Goal: Task Accomplishment & Management: Use online tool/utility

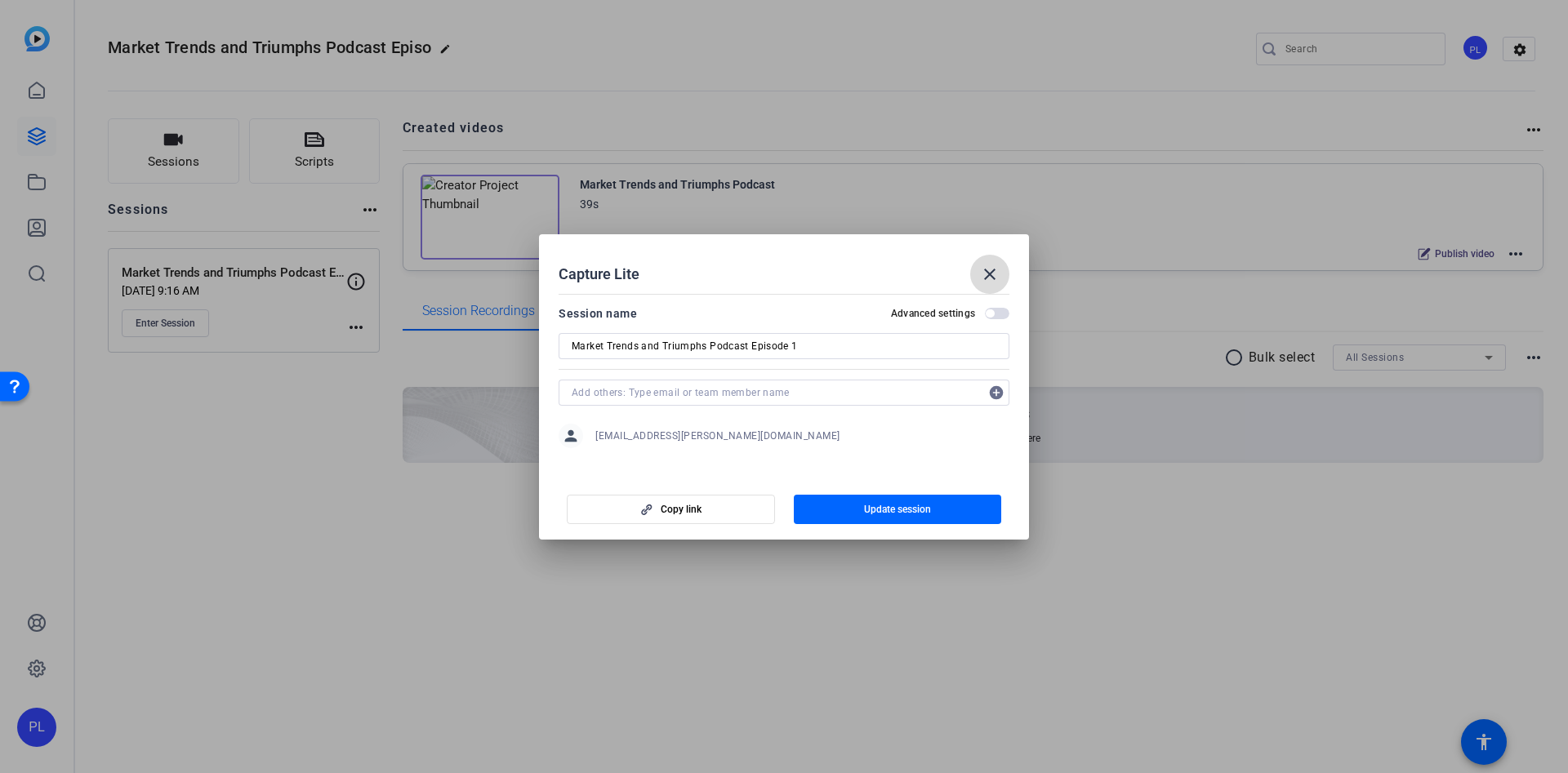
click at [986, 267] on mat-icon "close" at bounding box center [990, 274] width 20 height 20
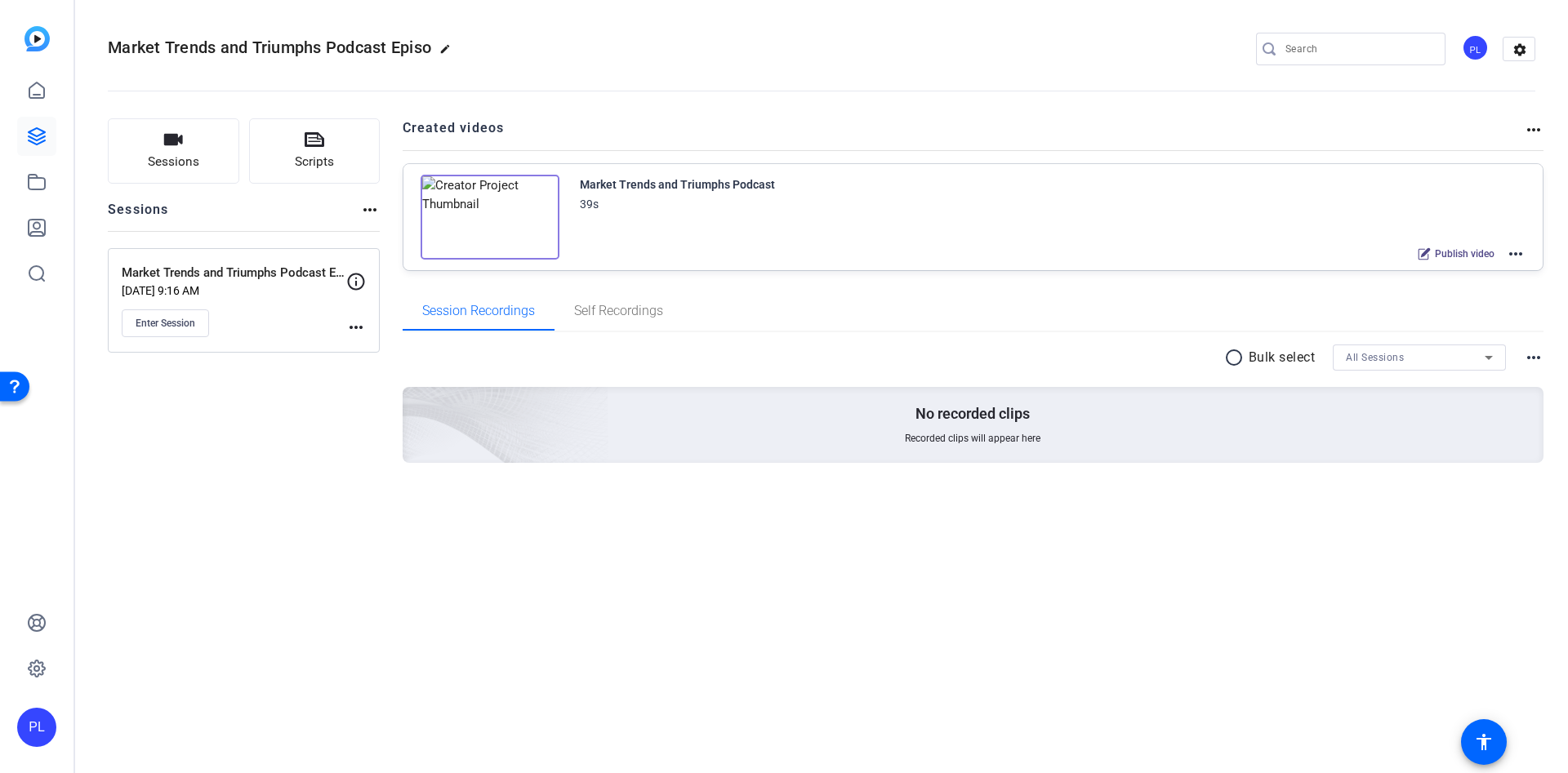
click at [38, 38] on img at bounding box center [37, 38] width 25 height 25
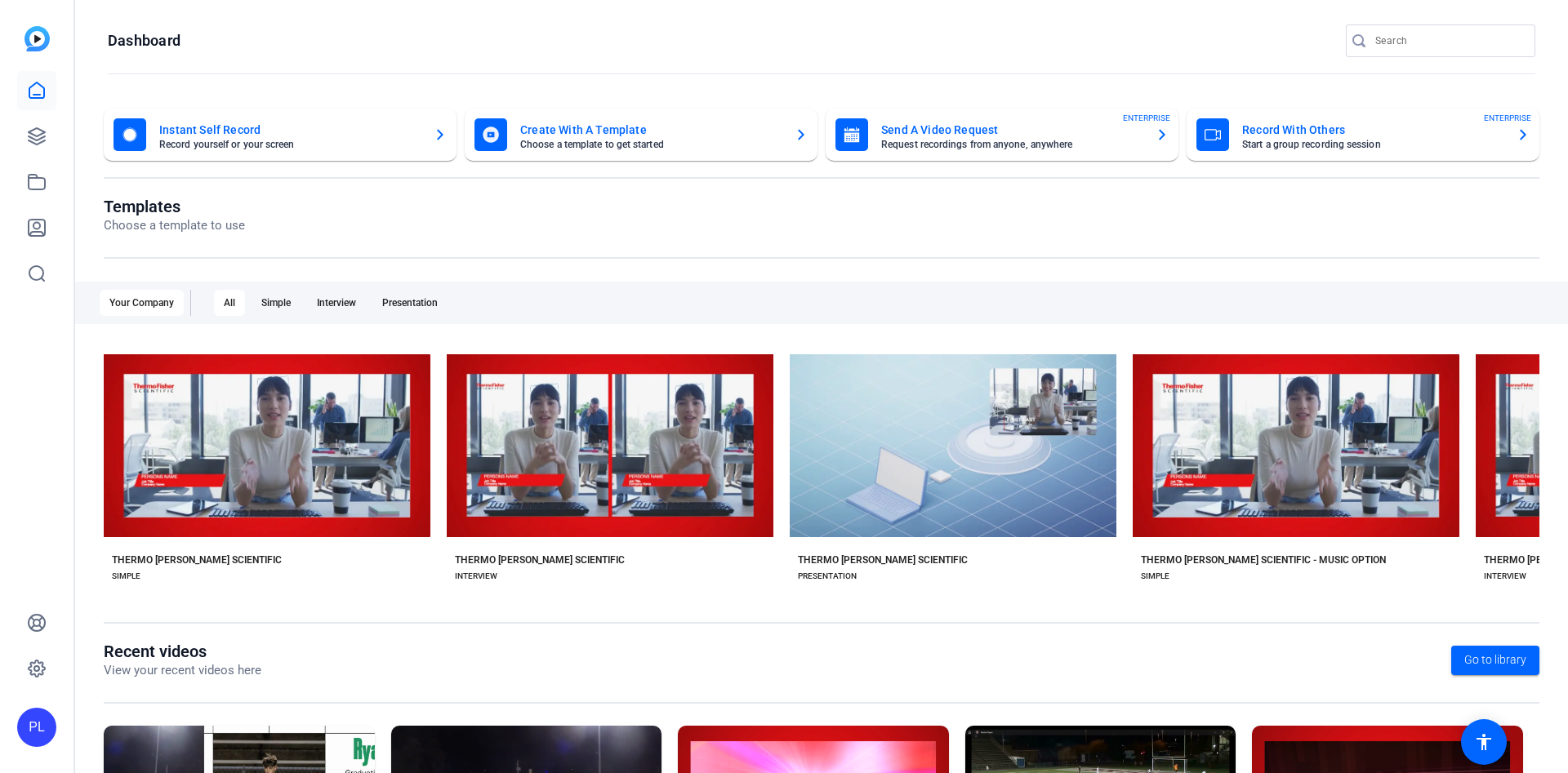
click at [1548, 740] on div "Instant Self Record Record yourself or your screen Create With A Template Choos…" at bounding box center [822, 529] width 1493 height 874
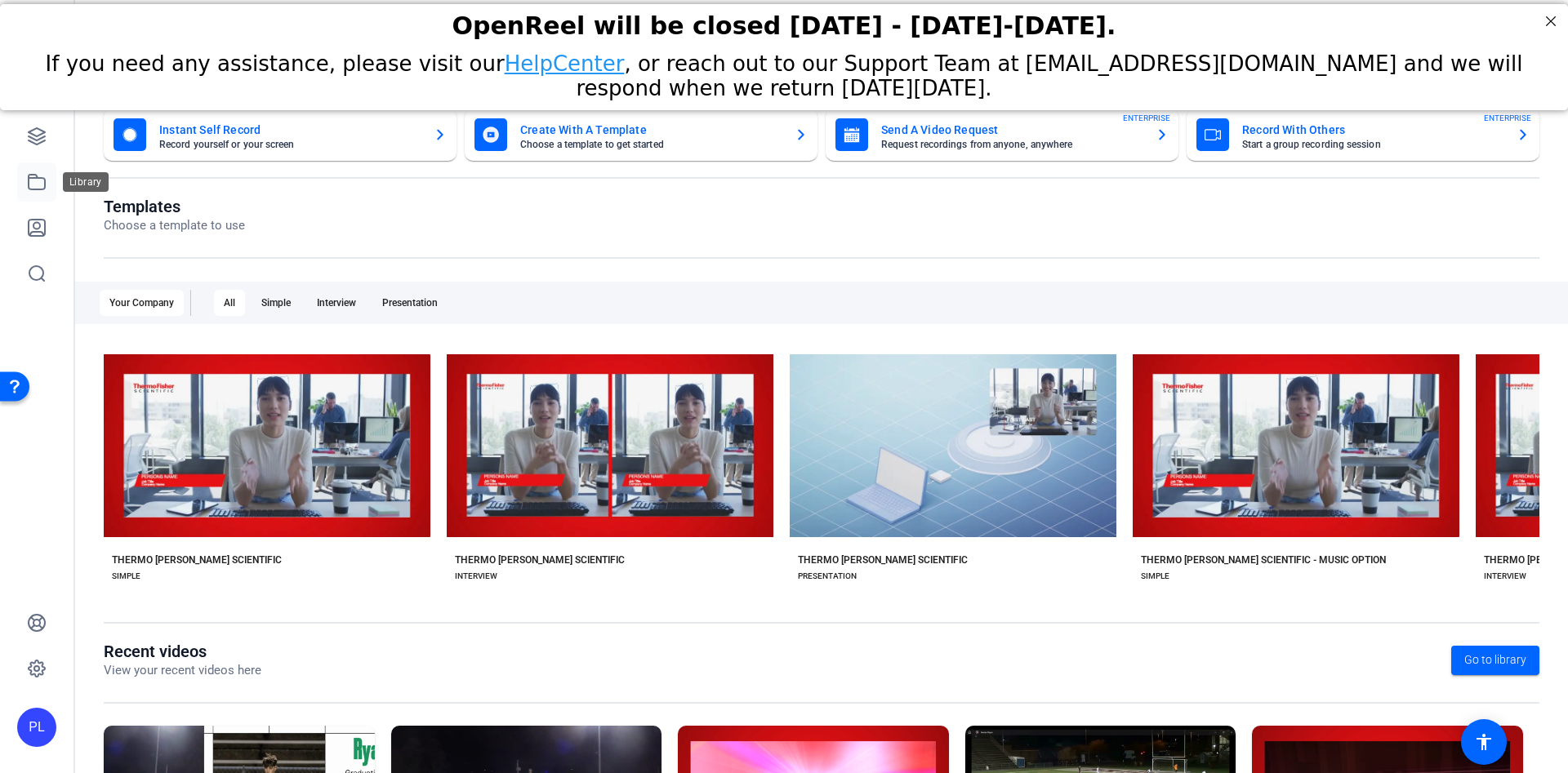
click at [34, 178] on icon at bounding box center [37, 182] width 16 height 15
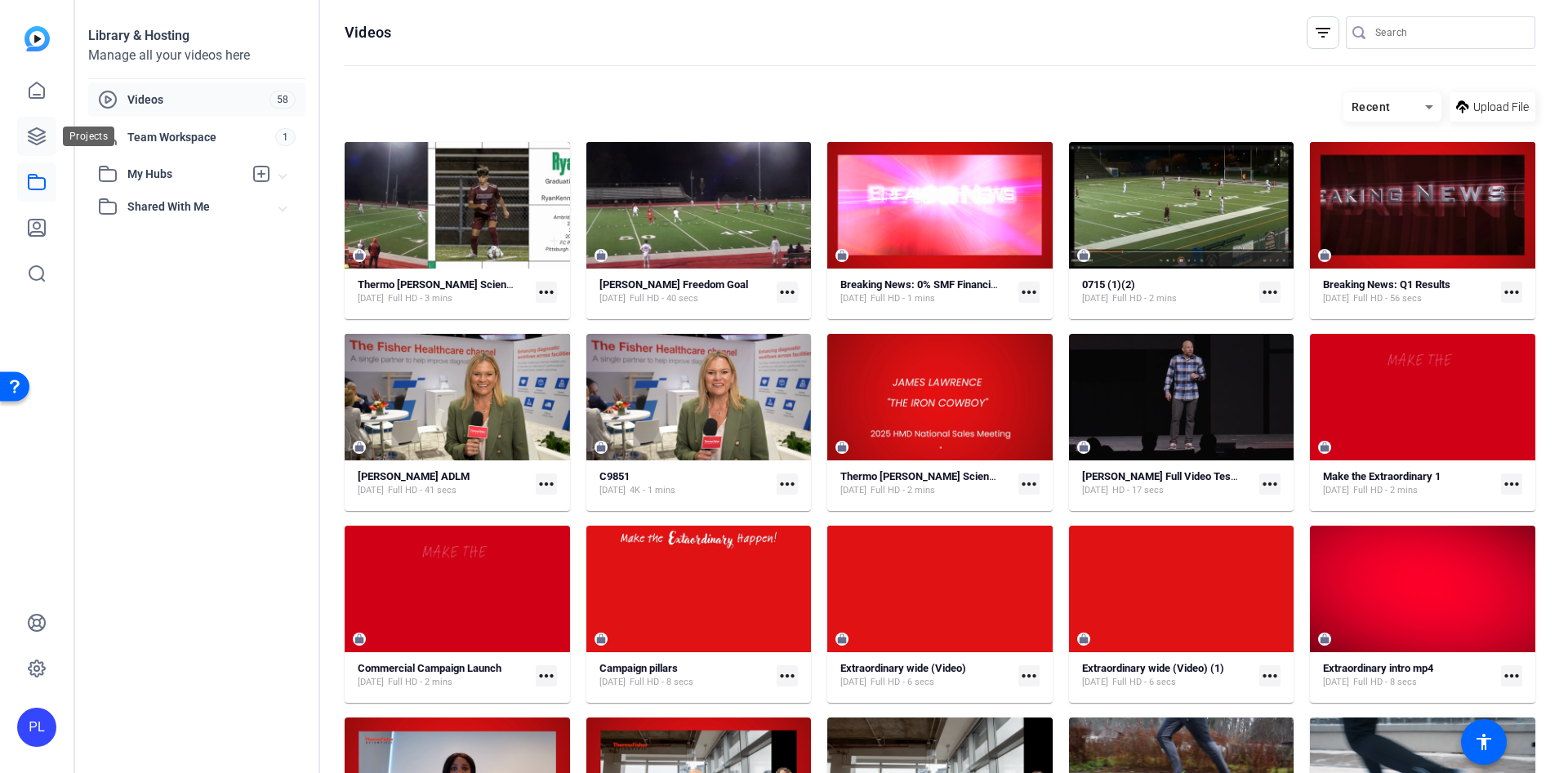
click at [41, 143] on icon at bounding box center [37, 137] width 16 height 16
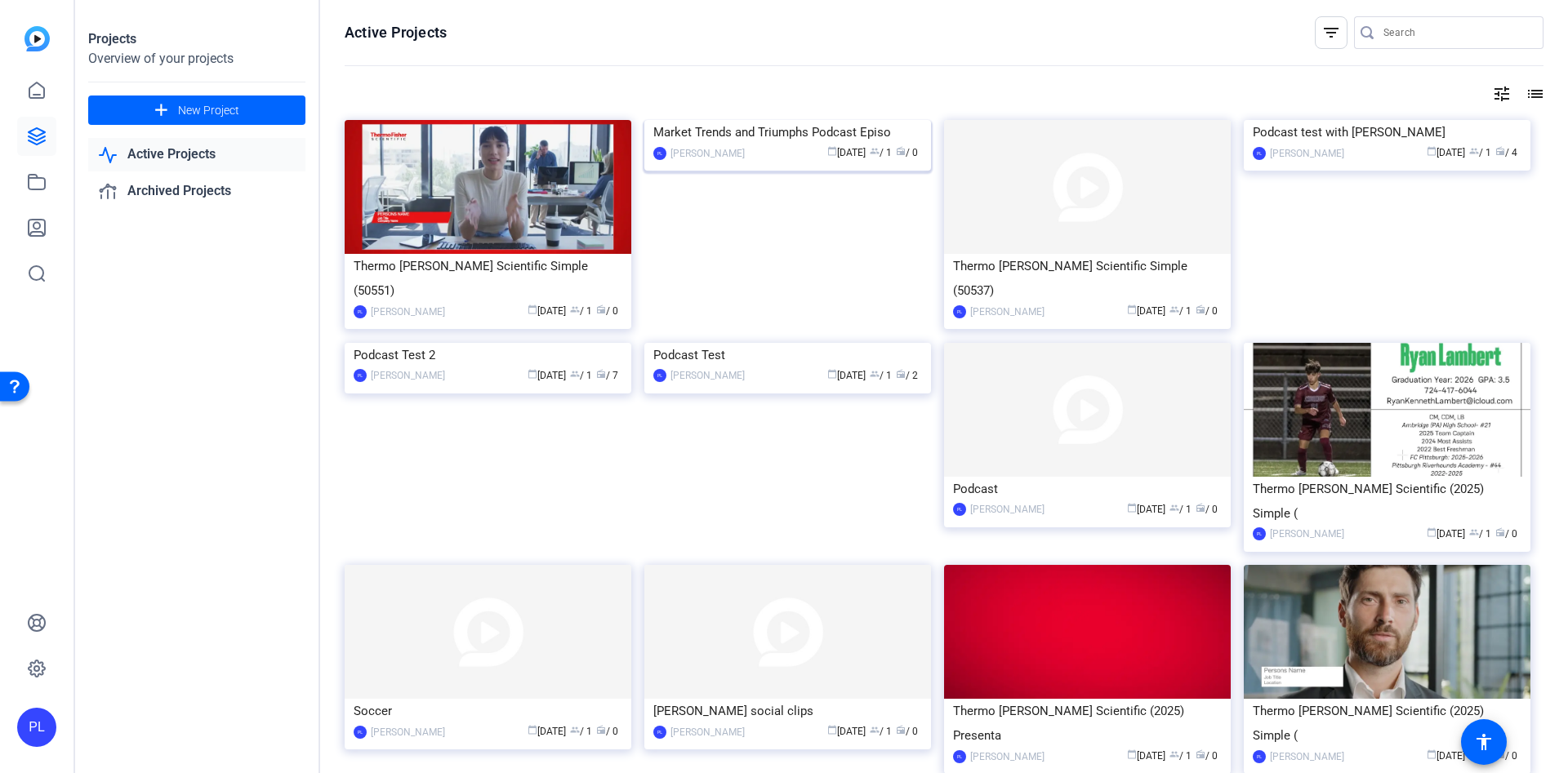
click at [719, 145] on div "Market Trends and Triumphs Podcast Episo" at bounding box center [787, 133] width 268 height 25
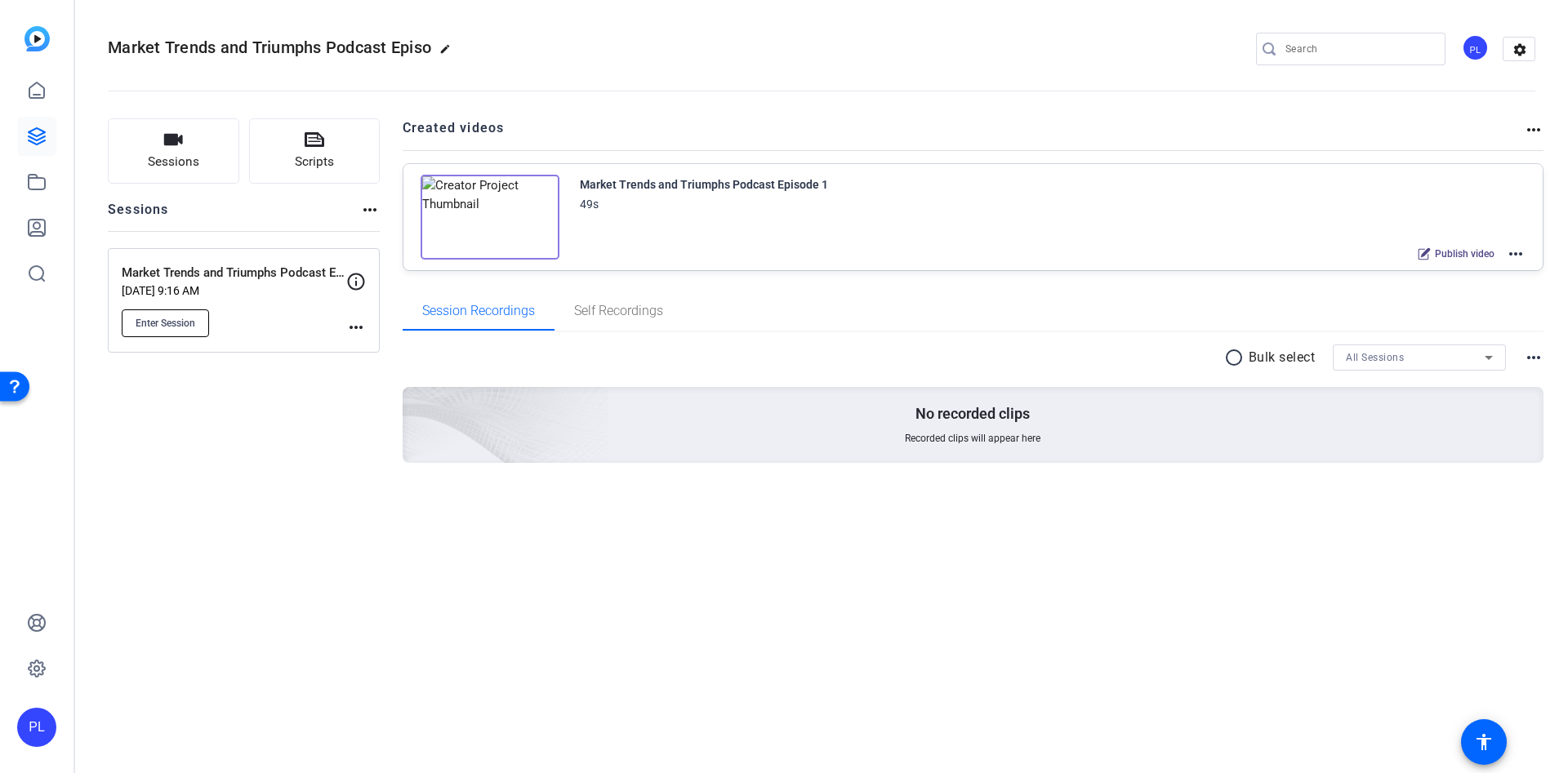
click at [196, 321] on span "Enter Session" at bounding box center [165, 323] width 60 height 13
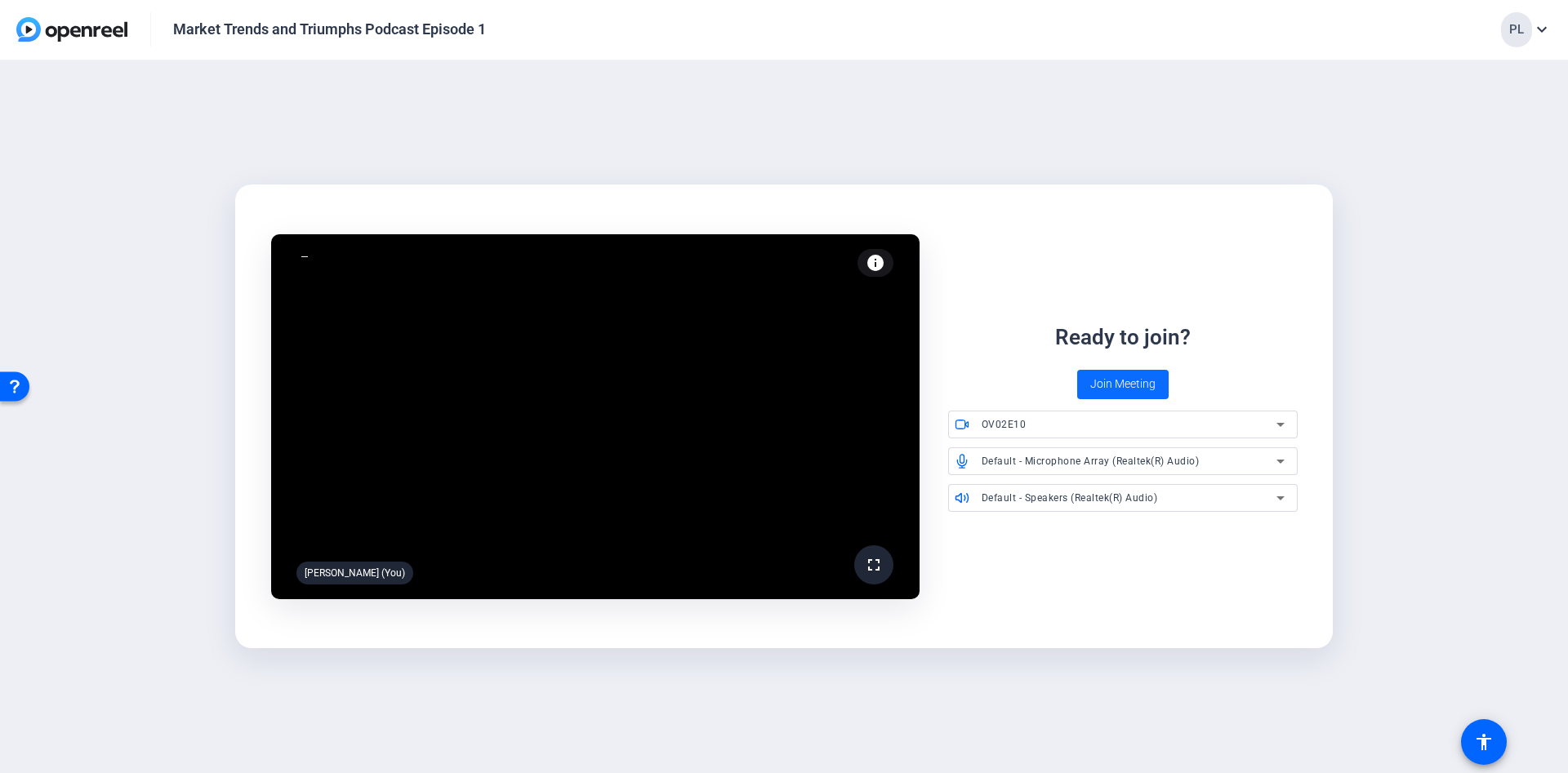
click at [1133, 389] on span "Join Meeting" at bounding box center [1123, 384] width 65 height 17
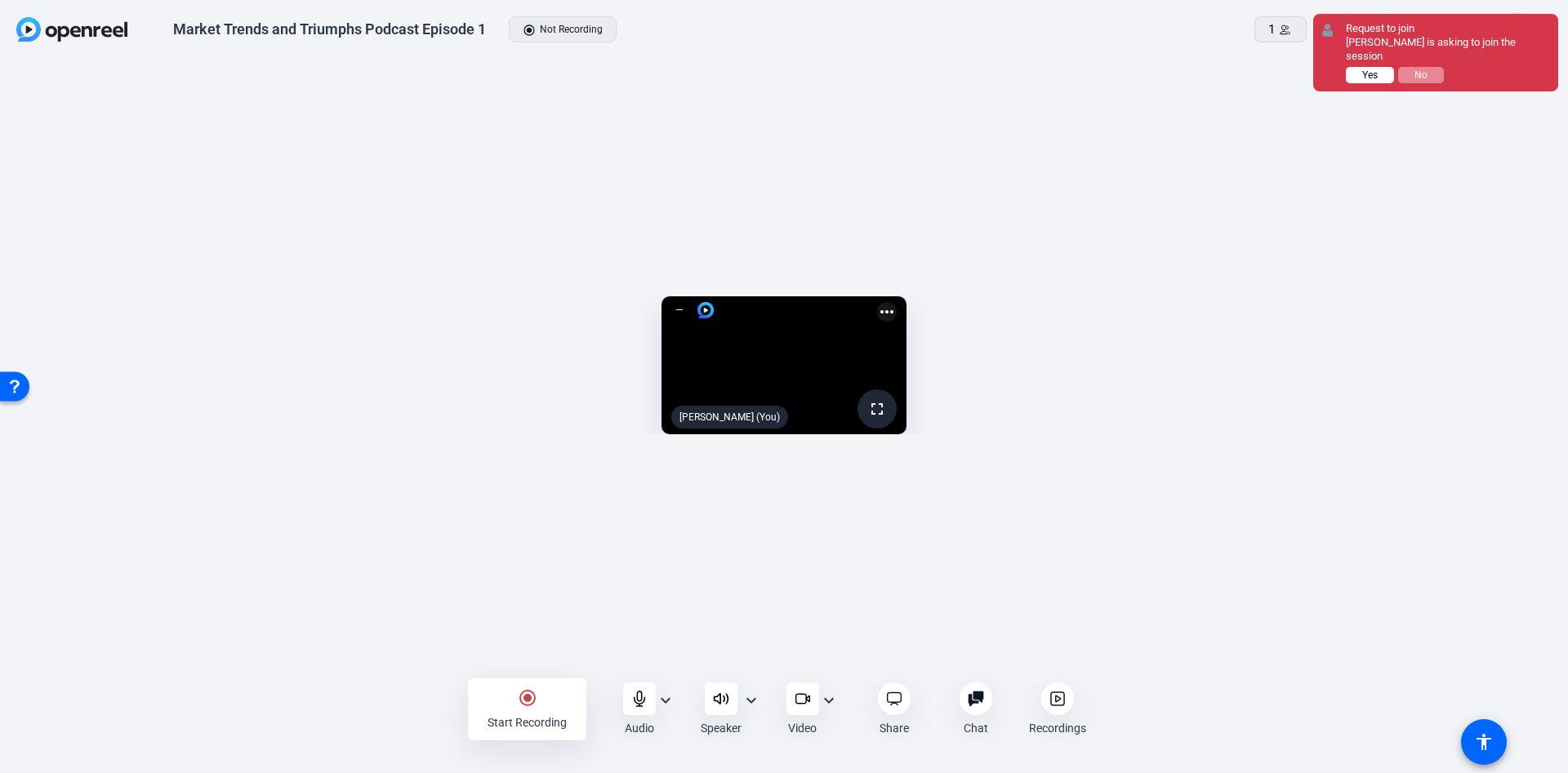
click at [1376, 70] on span "Yes" at bounding box center [1370, 75] width 16 height 11
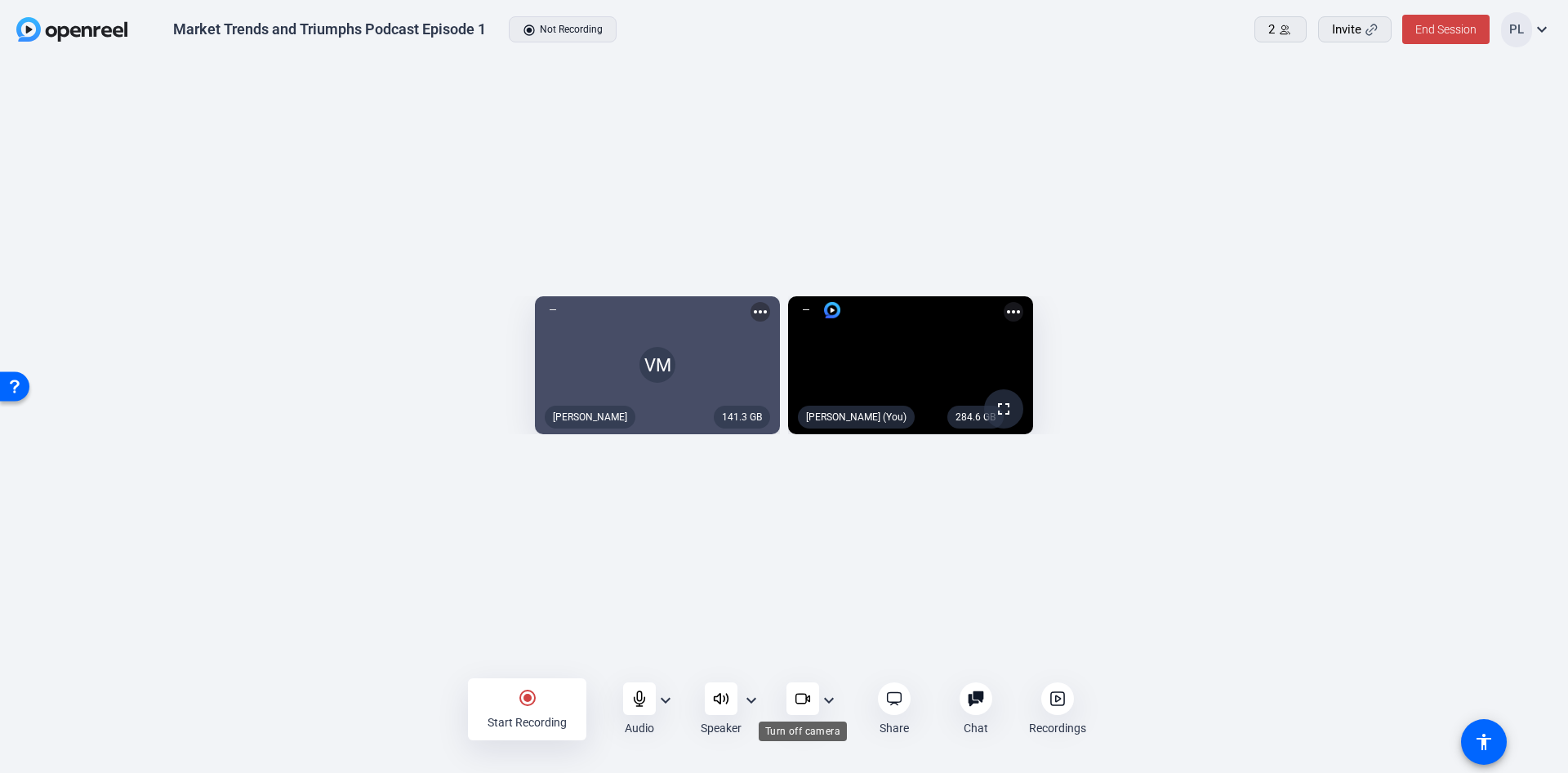
click at [803, 697] on icon at bounding box center [803, 699] width 16 height 16
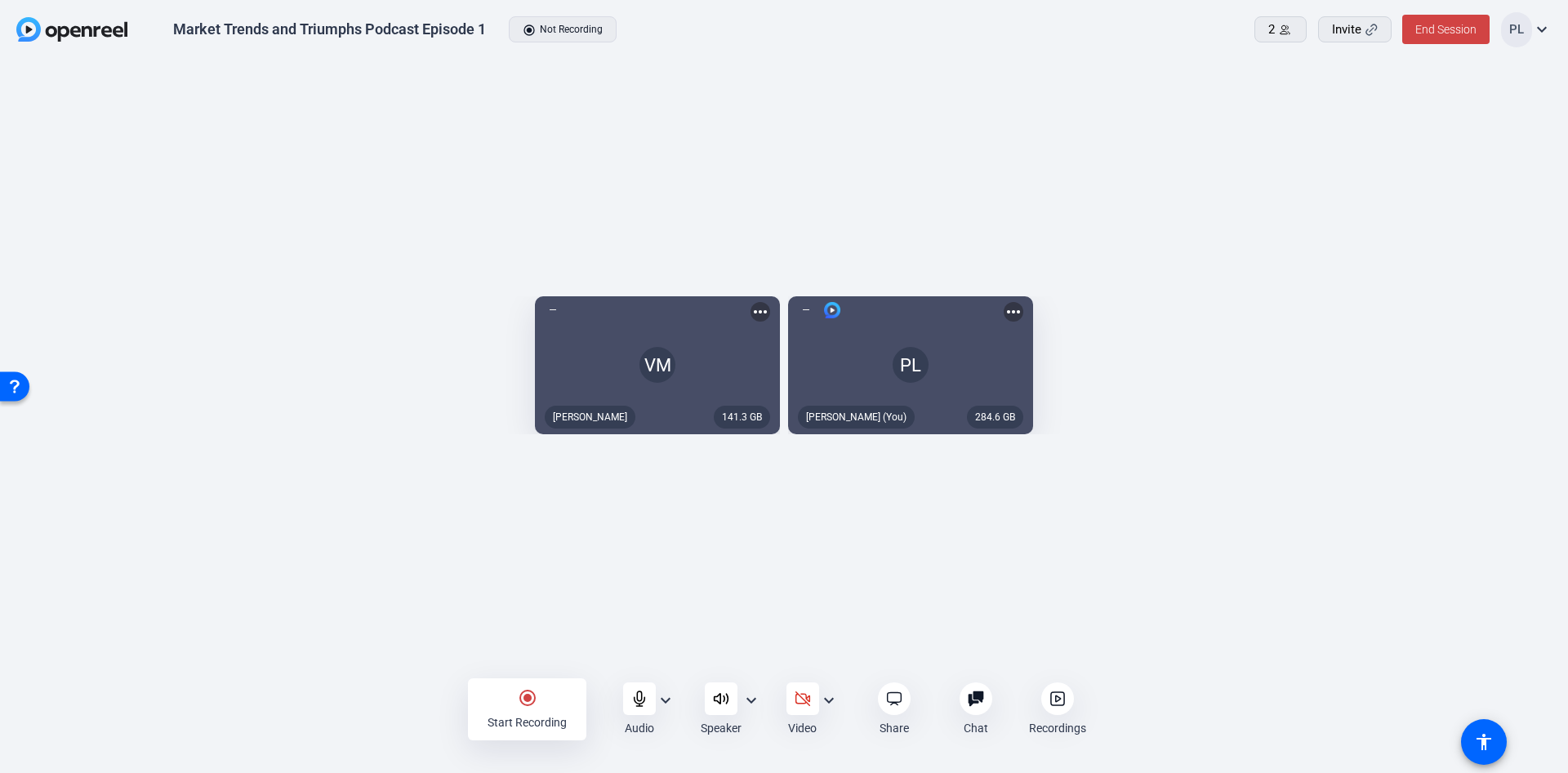
click at [659, 699] on mat-icon "expand_more" at bounding box center [665, 700] width 20 height 20
click at [659, 699] on div at bounding box center [784, 386] width 1568 height 773
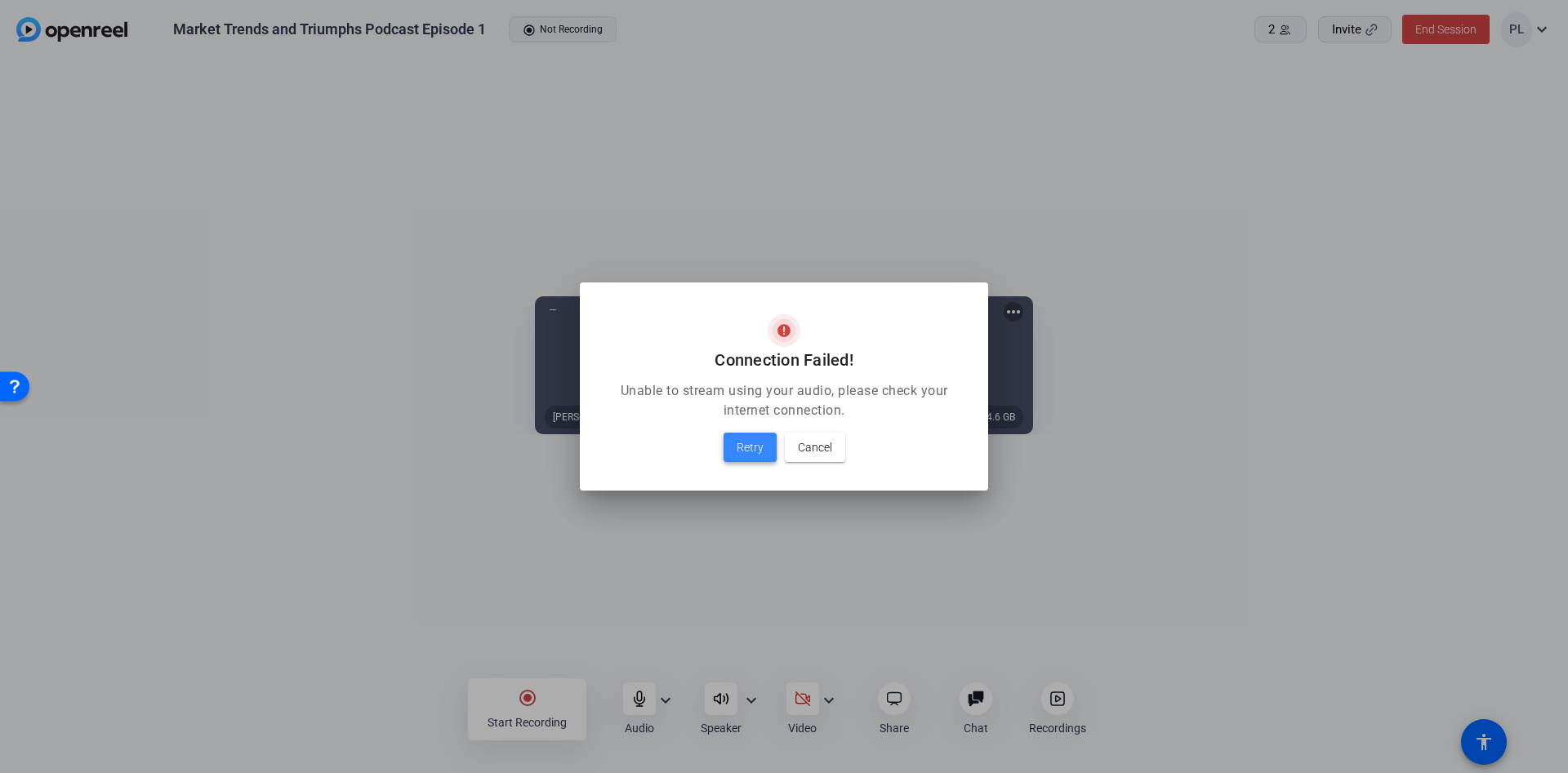
click at [741, 455] on span "Retry" at bounding box center [750, 447] width 27 height 20
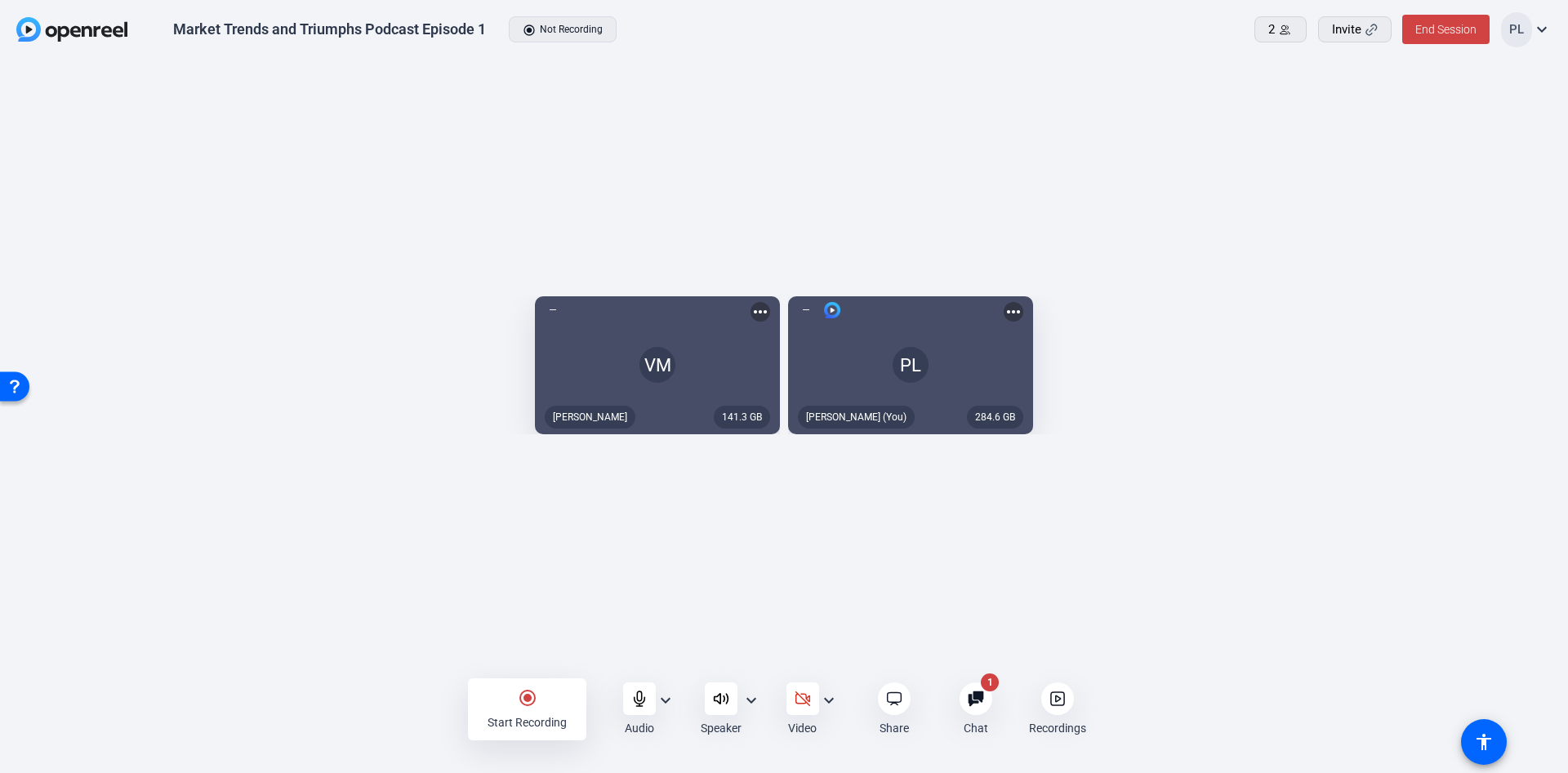
click at [972, 703] on icon at bounding box center [975, 699] width 16 height 16
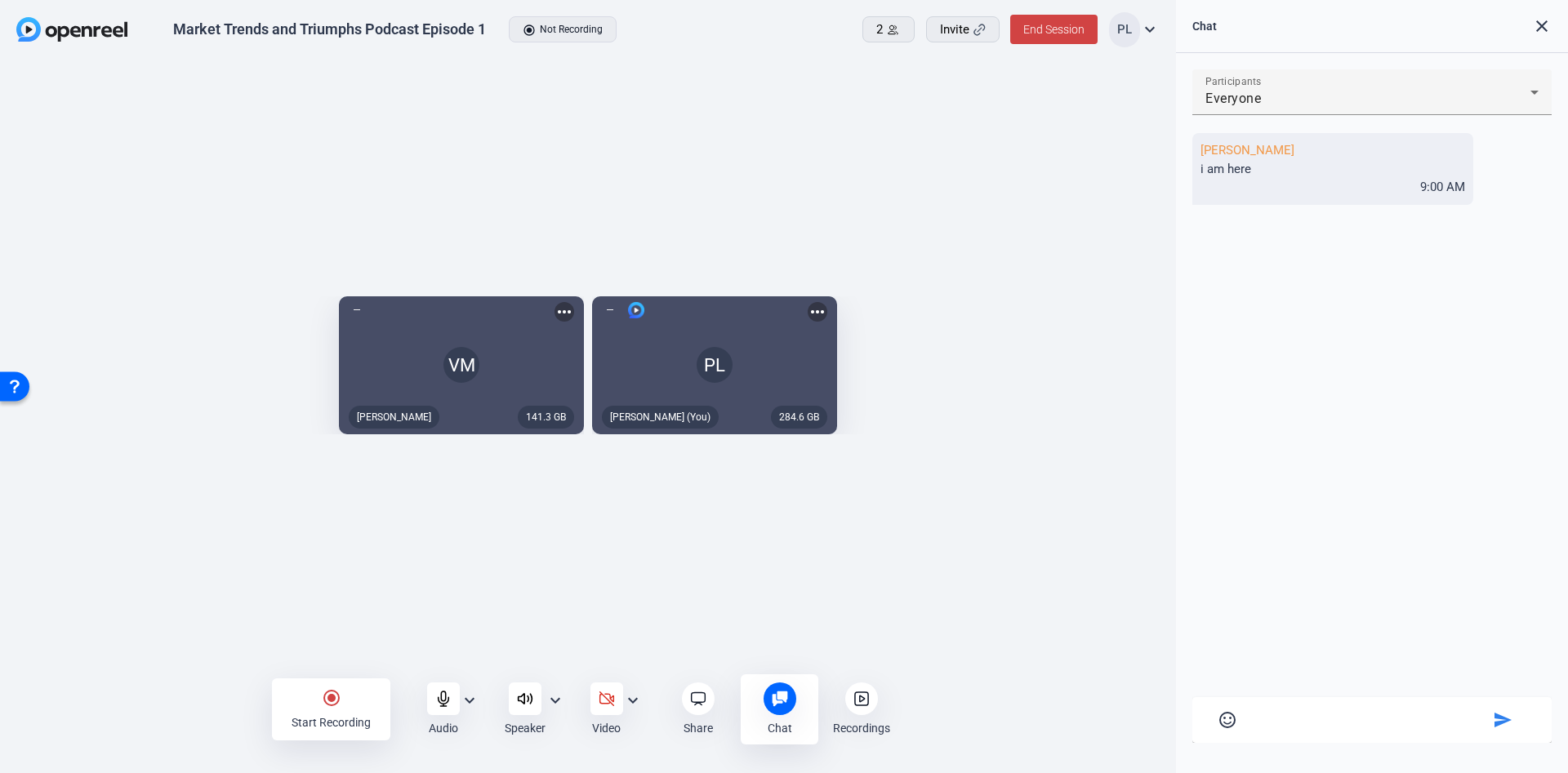
click at [1289, 721] on textarea at bounding box center [1372, 717] width 233 height 15
type textarea "G"
type textarea "Getting my headphones on. I can't hear you at the moment"
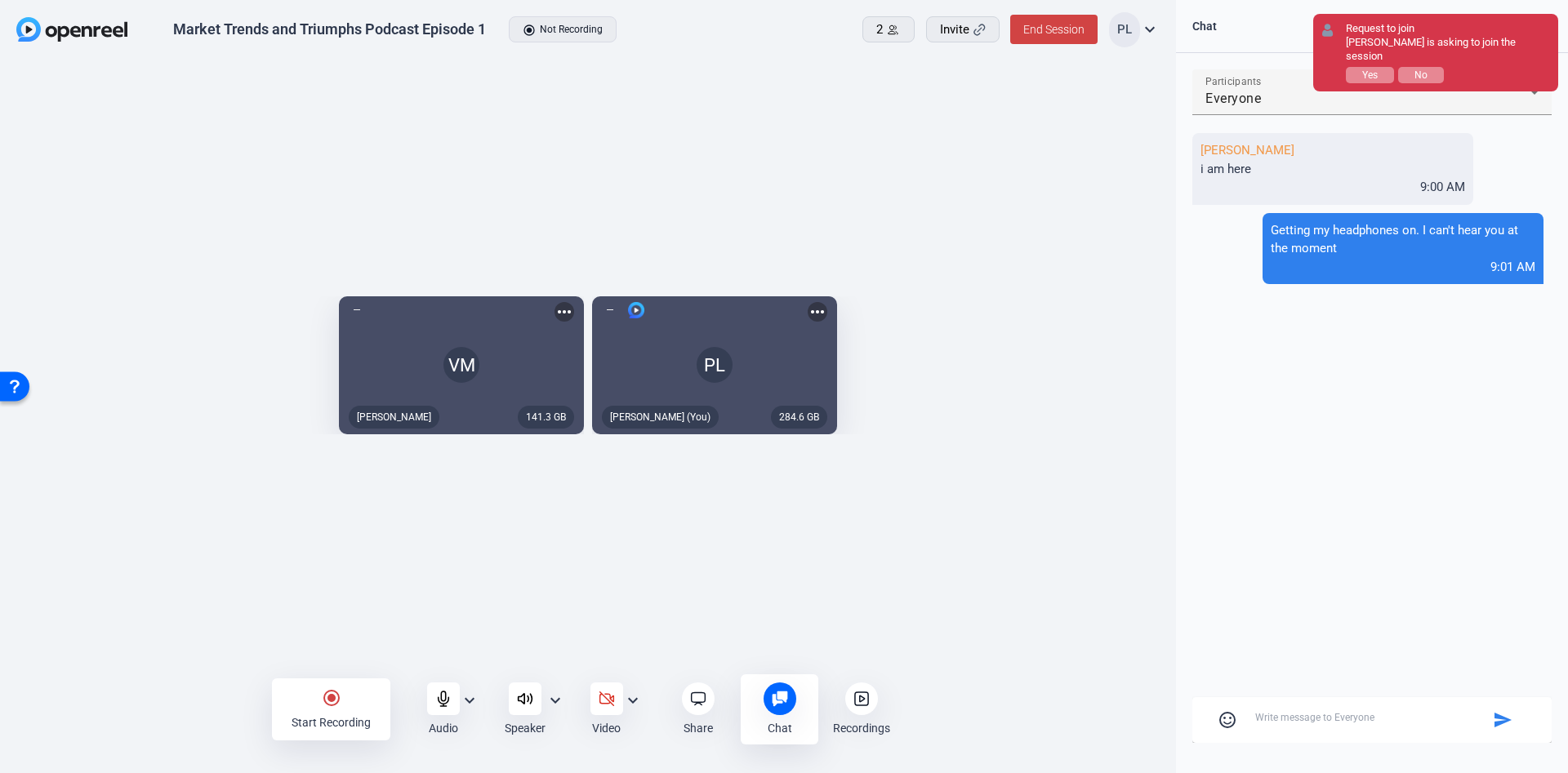
click at [1378, 74] on div "Request to join [PERSON_NAME] is asking to join the session Yes No" at bounding box center [1448, 52] width 204 height 61
click at [1390, 67] on button "Yes" at bounding box center [1370, 75] width 48 height 16
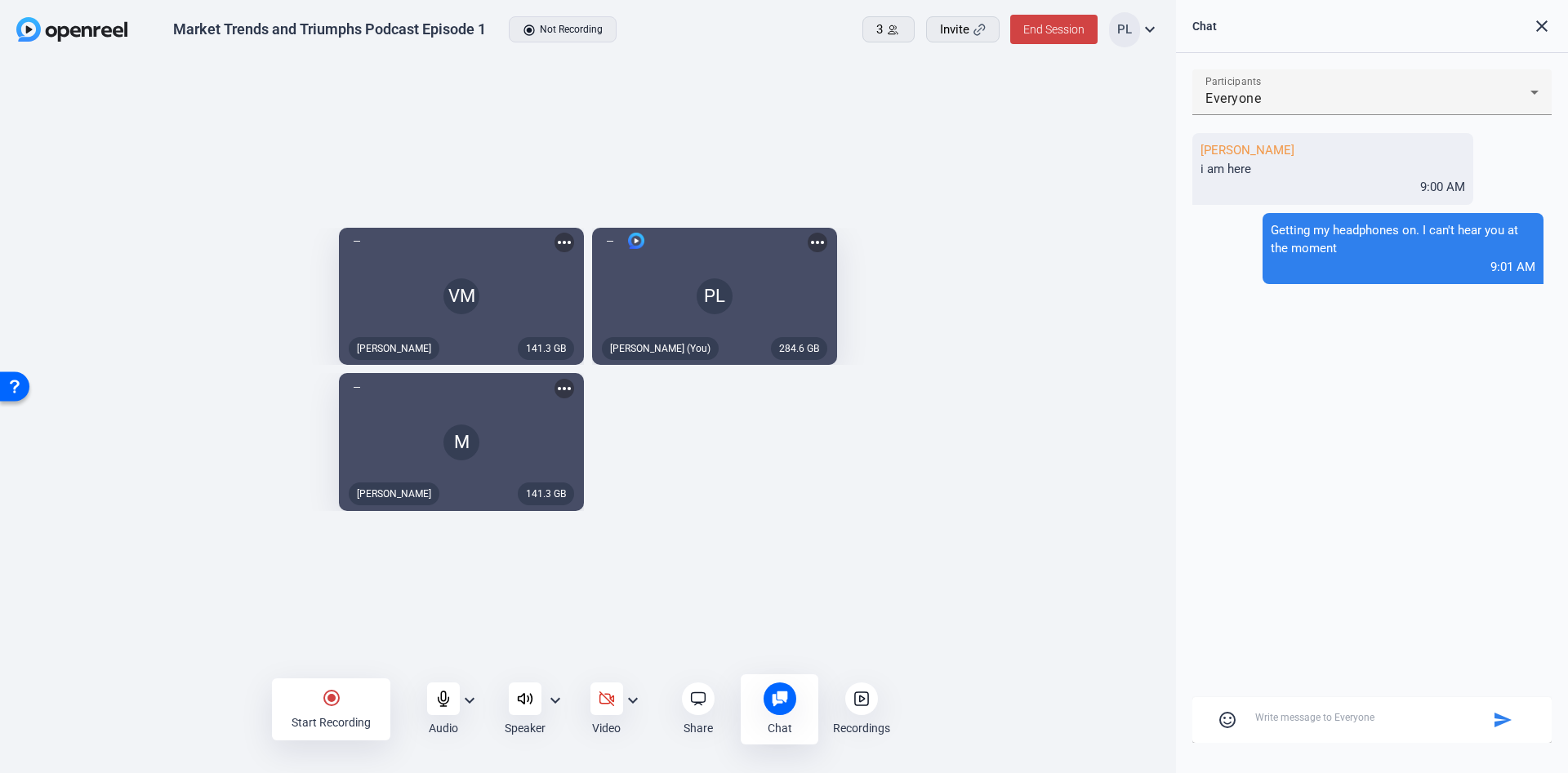
click at [336, 698] on mat-icon "radio_button_checked" at bounding box center [331, 698] width 20 height 20
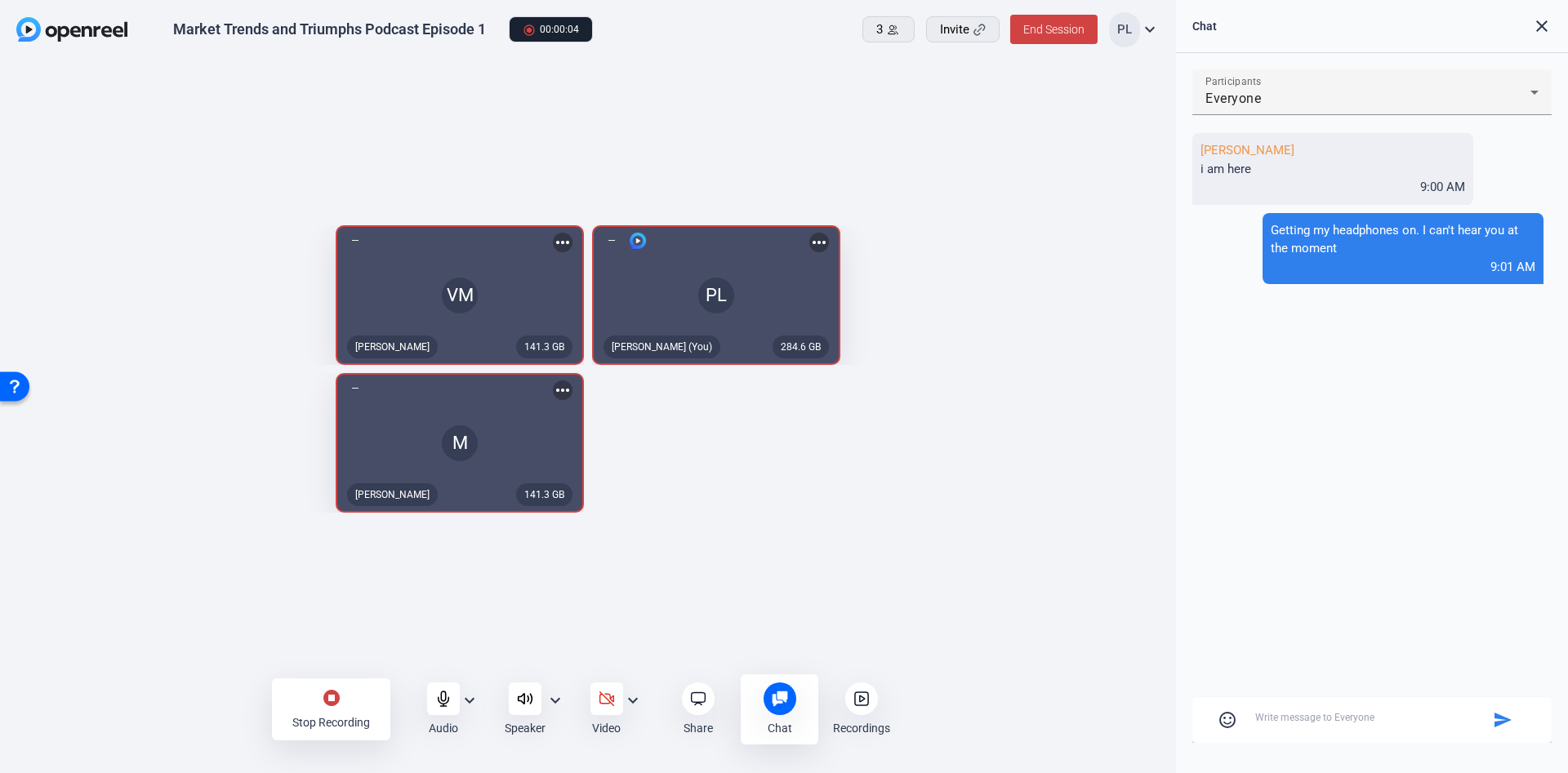
click at [1541, 28] on mat-icon "close" at bounding box center [1542, 26] width 20 height 20
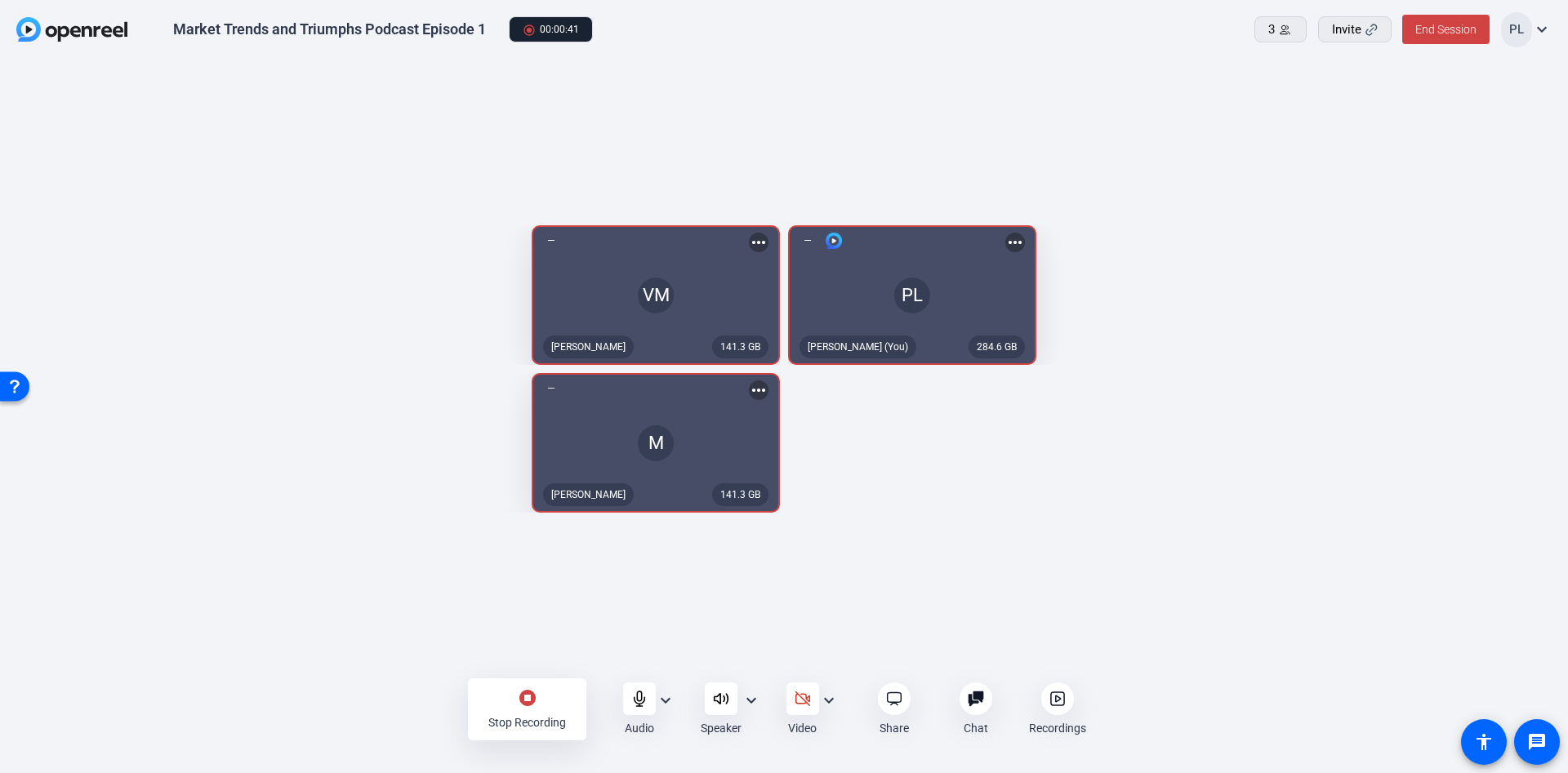
click at [529, 701] on mat-icon "stop_circle" at bounding box center [528, 698] width 20 height 20
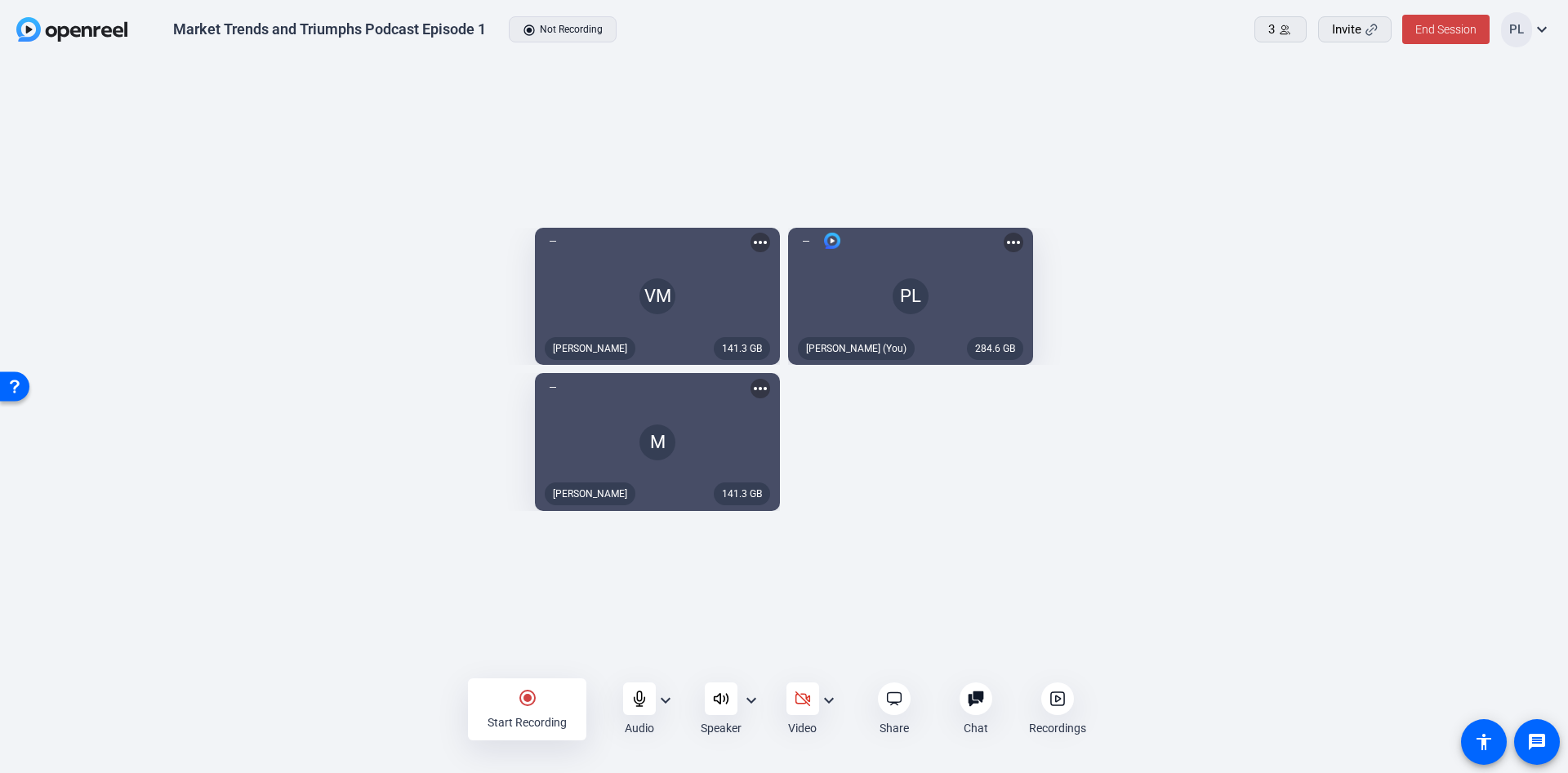
click at [1066, 698] on div at bounding box center [1057, 699] width 33 height 33
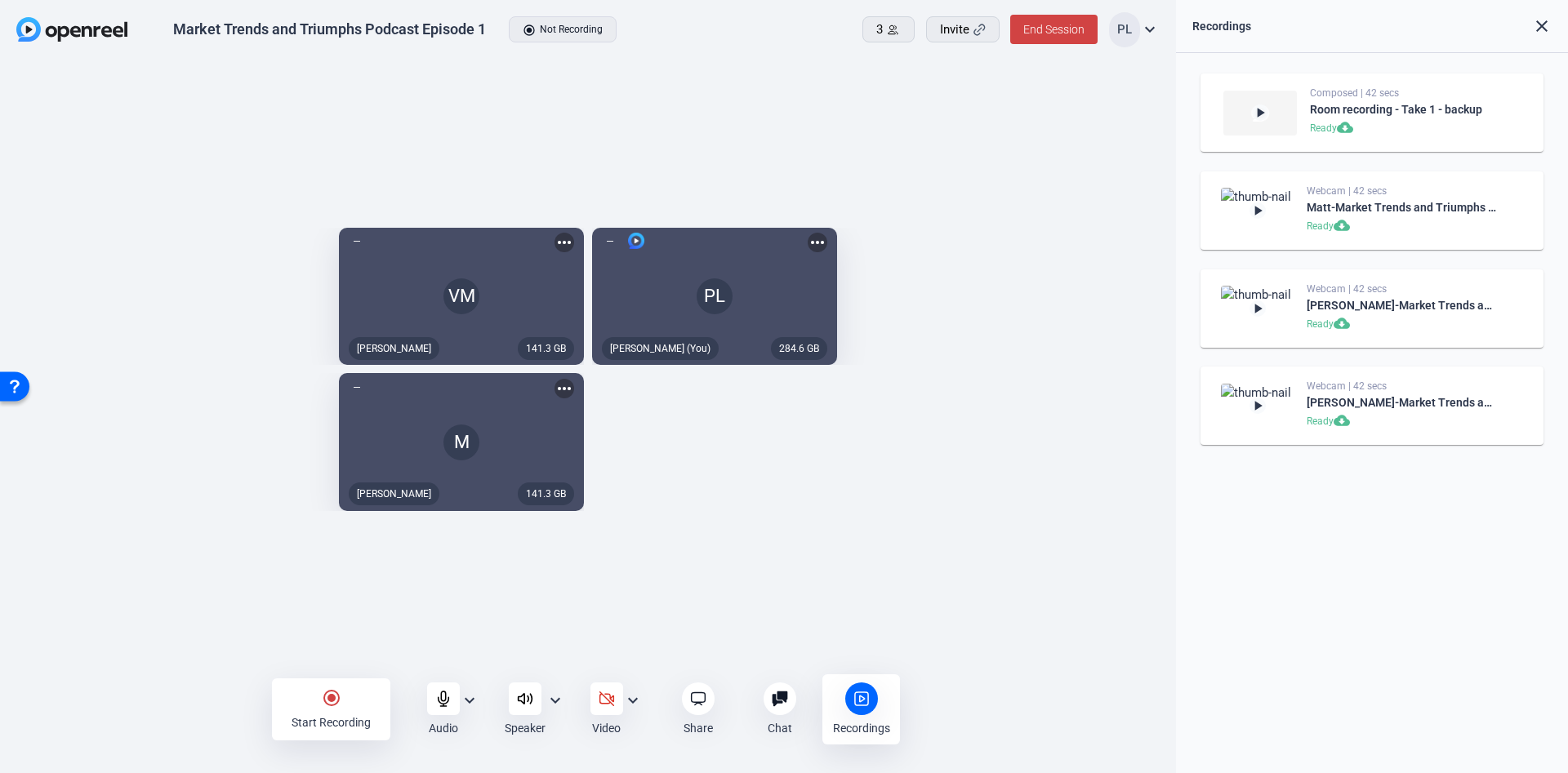
click at [1275, 116] on img at bounding box center [1260, 113] width 74 height 45
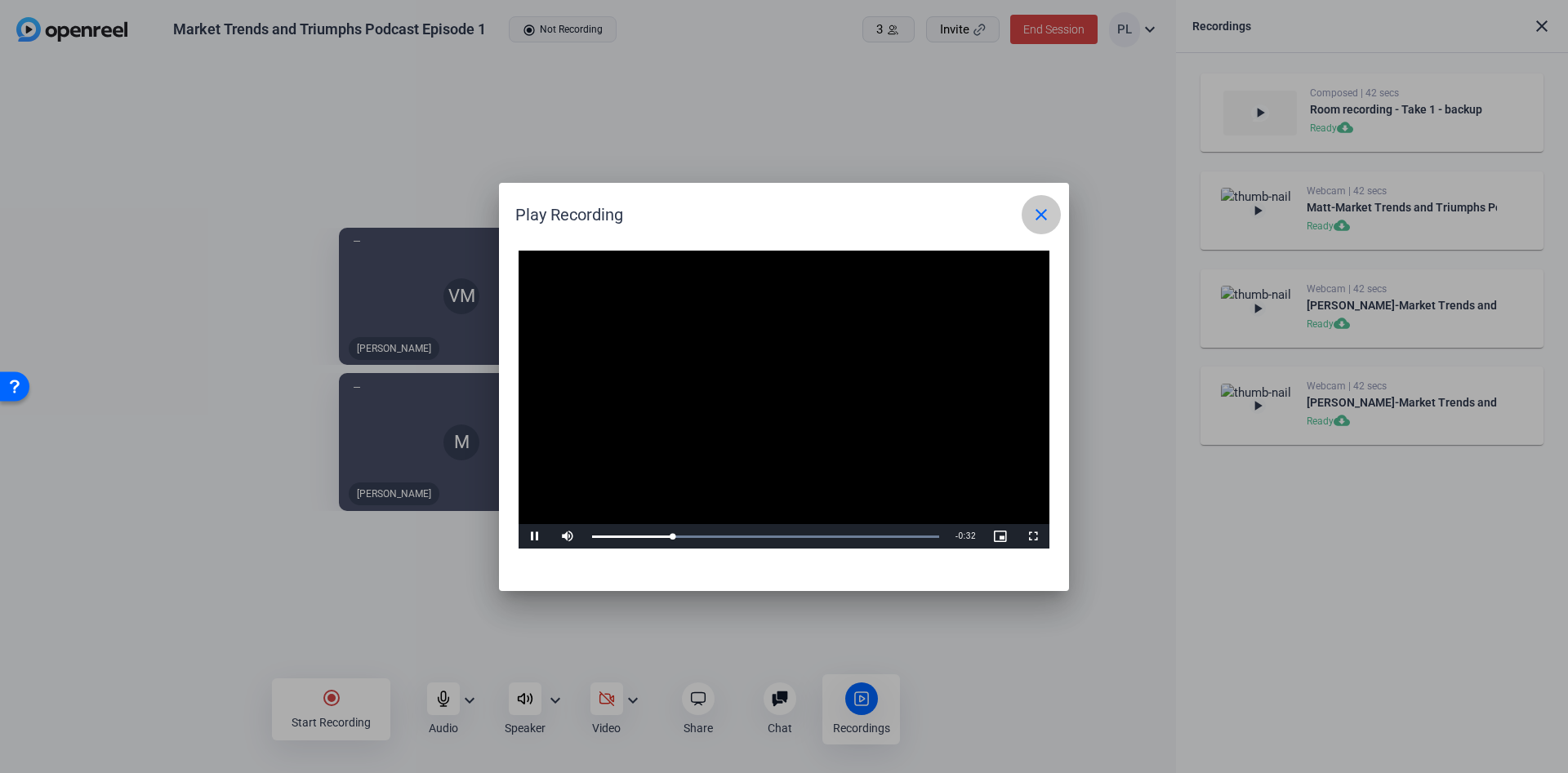
click at [1042, 218] on mat-icon "close" at bounding box center [1041, 214] width 20 height 20
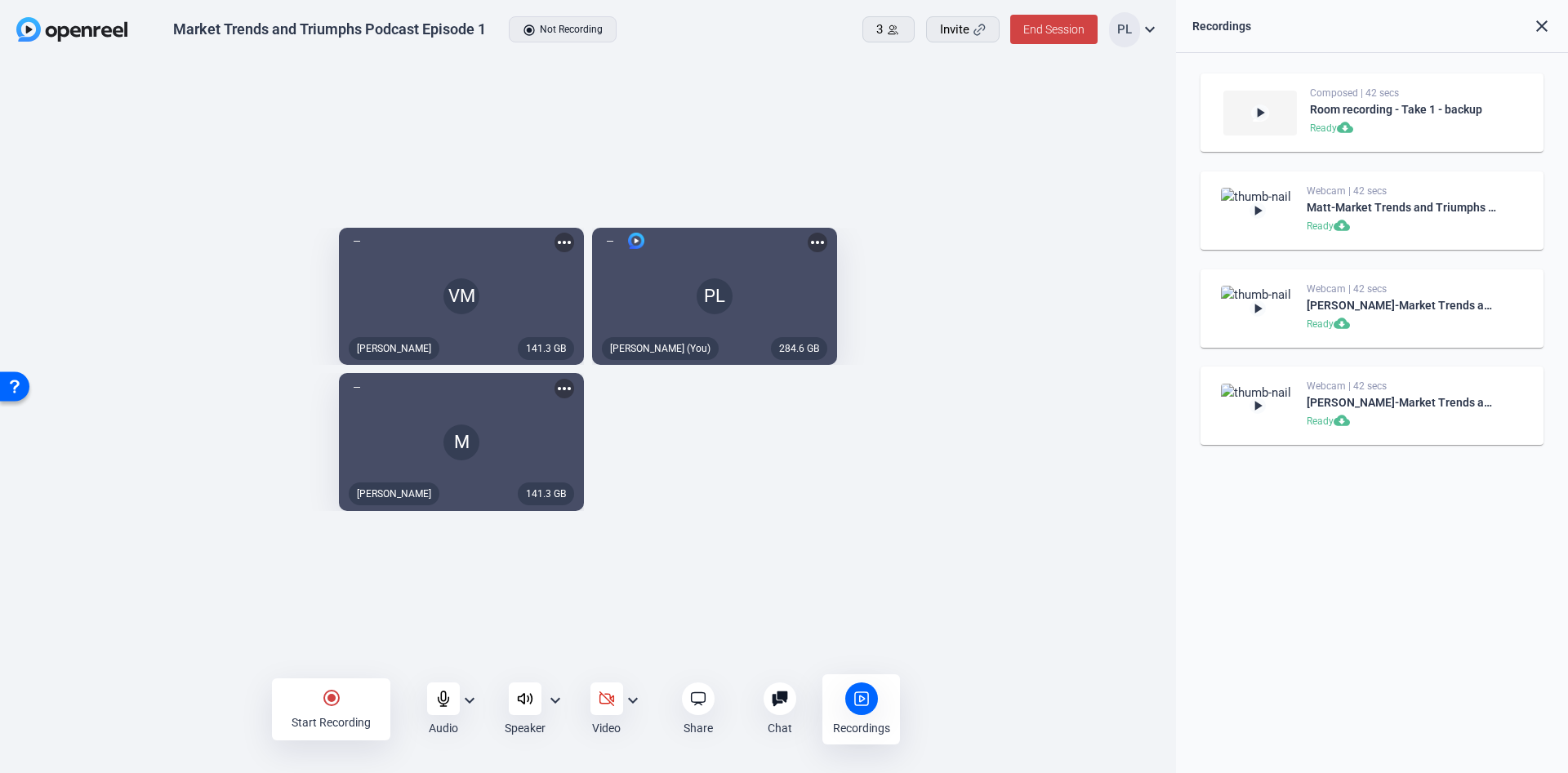
click at [343, 703] on div "radio_button_checked Start Recording" at bounding box center [331, 709] width 119 height 62
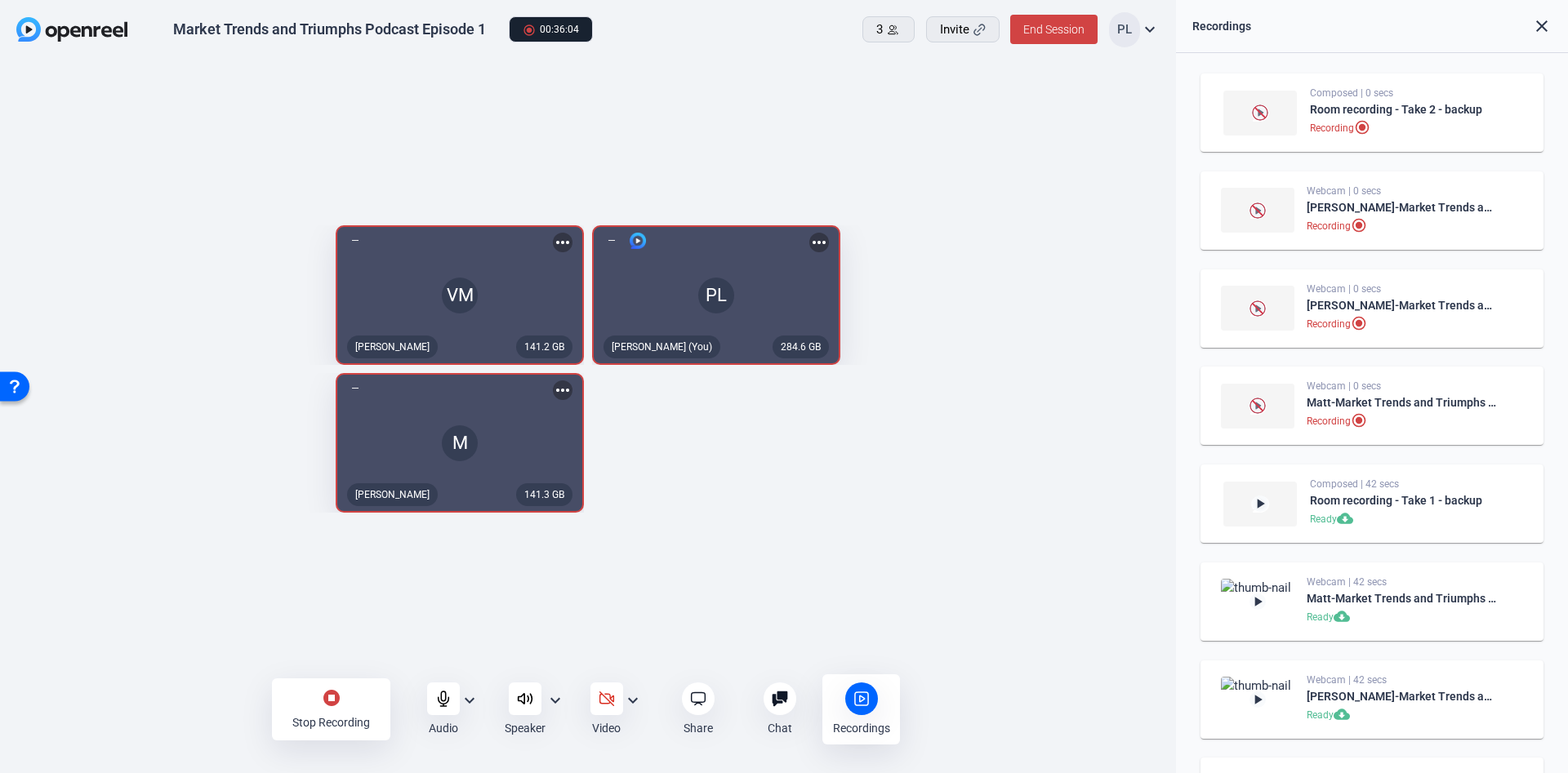
click at [335, 698] on mat-icon "stop_circle" at bounding box center [331, 698] width 20 height 20
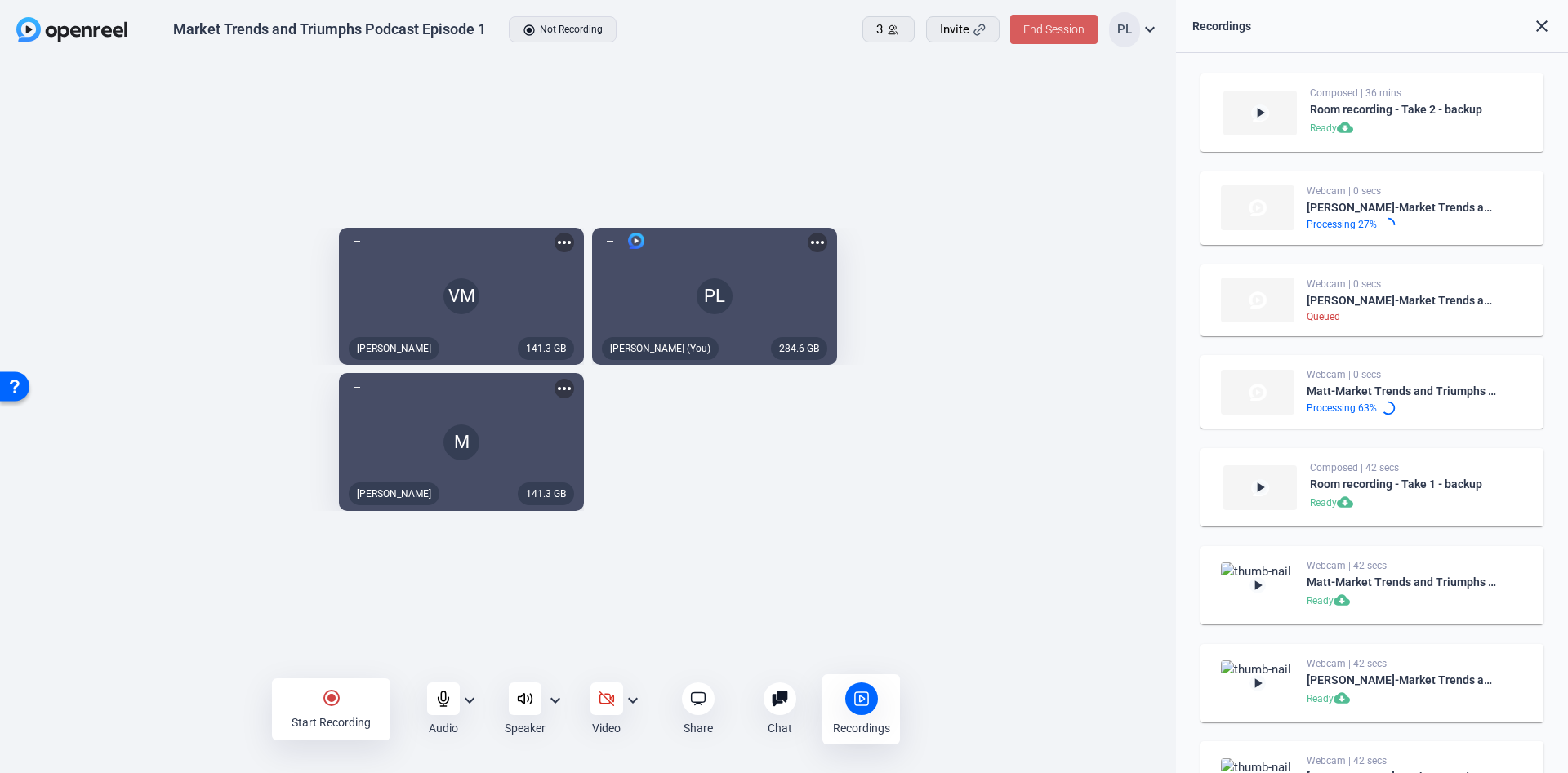
click at [1036, 26] on span "End Session" at bounding box center [1053, 29] width 61 height 13
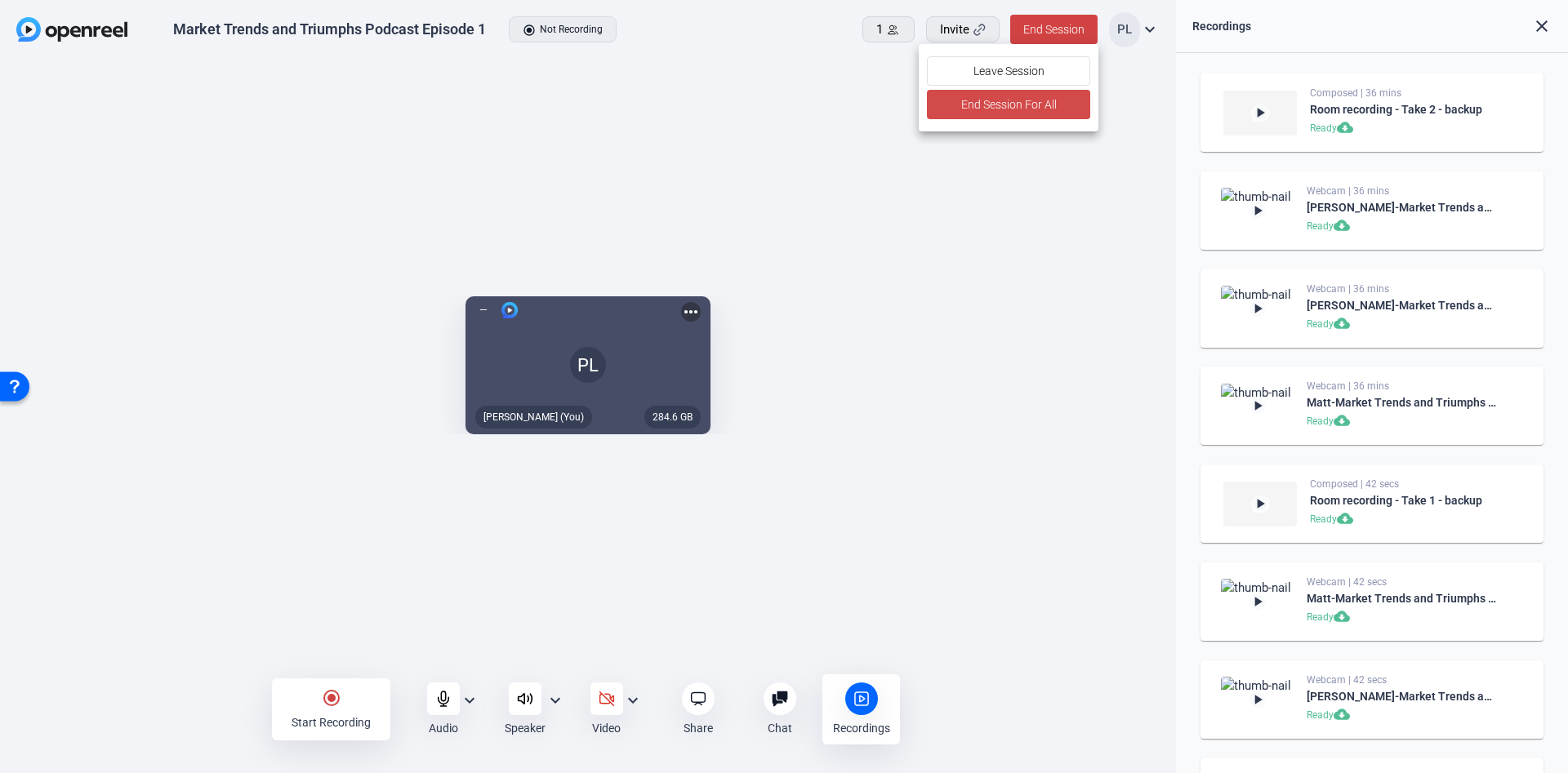
click at [1029, 100] on span "End Session For All" at bounding box center [1008, 105] width 96 height 20
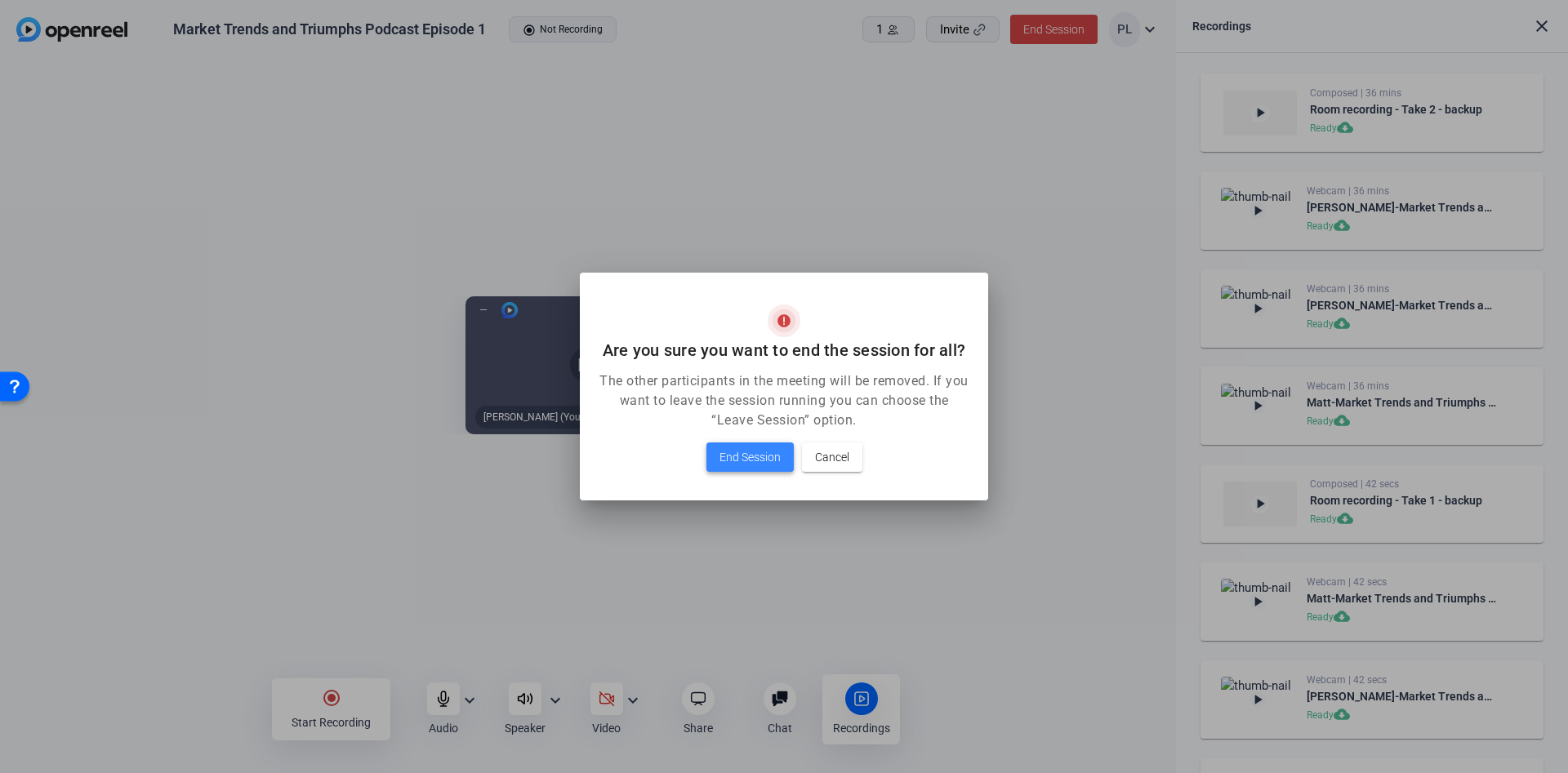
click at [724, 452] on span "End Session" at bounding box center [750, 457] width 61 height 20
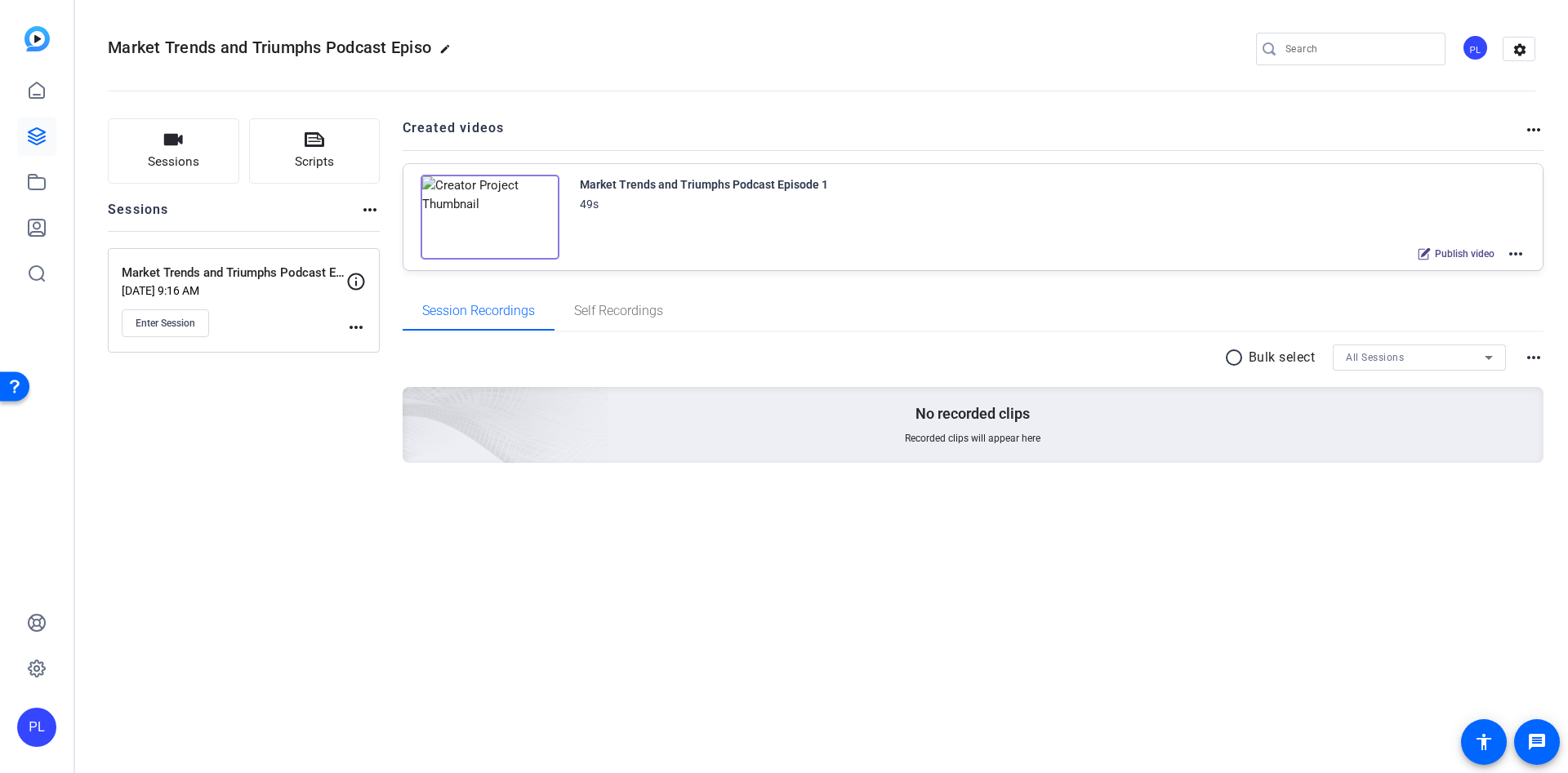
click at [1520, 245] on mat-icon "more_horiz" at bounding box center [1516, 254] width 20 height 20
click at [1485, 280] on span "Edit in Creator" at bounding box center [1456, 273] width 114 height 20
